Goal: Entertainment & Leisure: Consume media (video, audio)

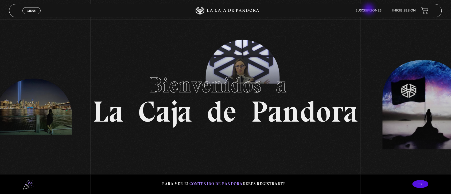
click at [370, 10] on link "Suscripciones" at bounding box center [369, 10] width 26 height 3
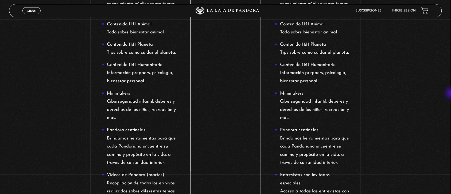
scroll to position [214, 0]
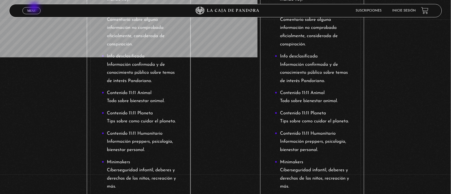
click at [35, 8] on link "Menu Cerrar" at bounding box center [31, 10] width 18 height 7
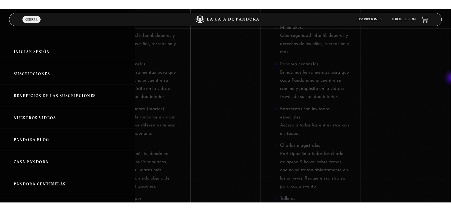
scroll to position [360, 0]
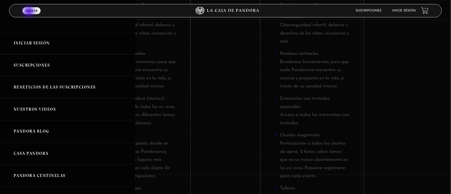
click at [29, 12] on span "Cerrar" at bounding box center [31, 10] width 12 height 3
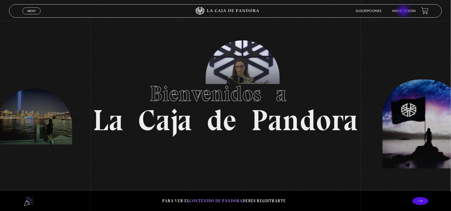
click at [405, 11] on link "Inicie sesión" at bounding box center [405, 11] width 24 height 3
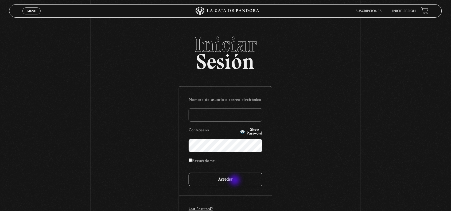
type input "Nora1267.nj@gmail.com"
click at [236, 181] on input "Acceder" at bounding box center [226, 179] width 74 height 13
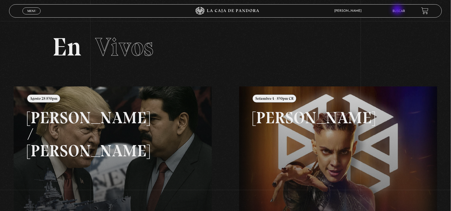
click at [398, 10] on link "Buscar" at bounding box center [399, 11] width 13 height 3
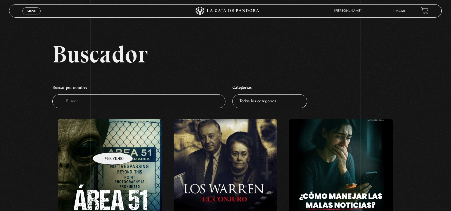
click at [106, 145] on figure at bounding box center [110, 167] width 104 height 96
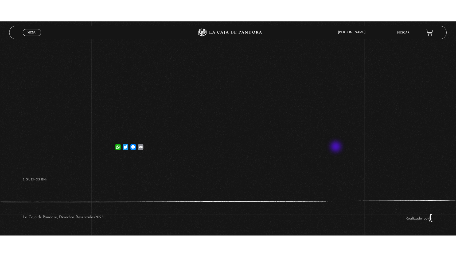
scroll to position [66, 0]
